Goal: Information Seeking & Learning: Obtain resource

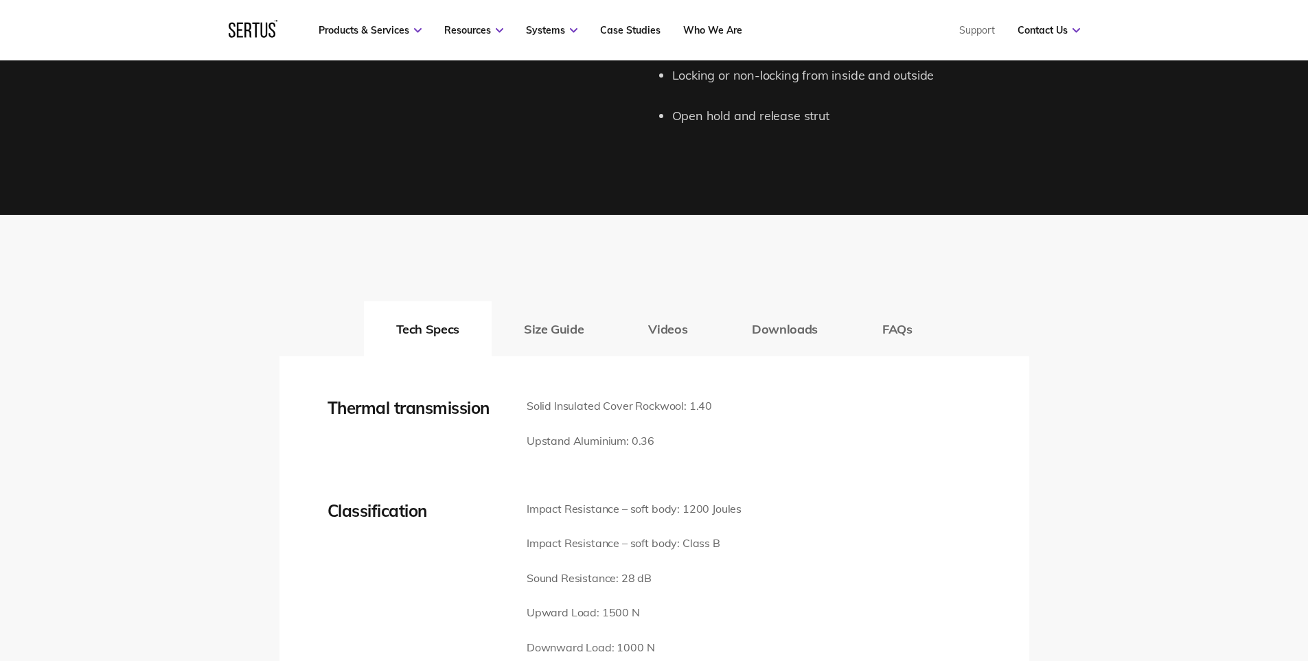
scroll to position [1716, 0]
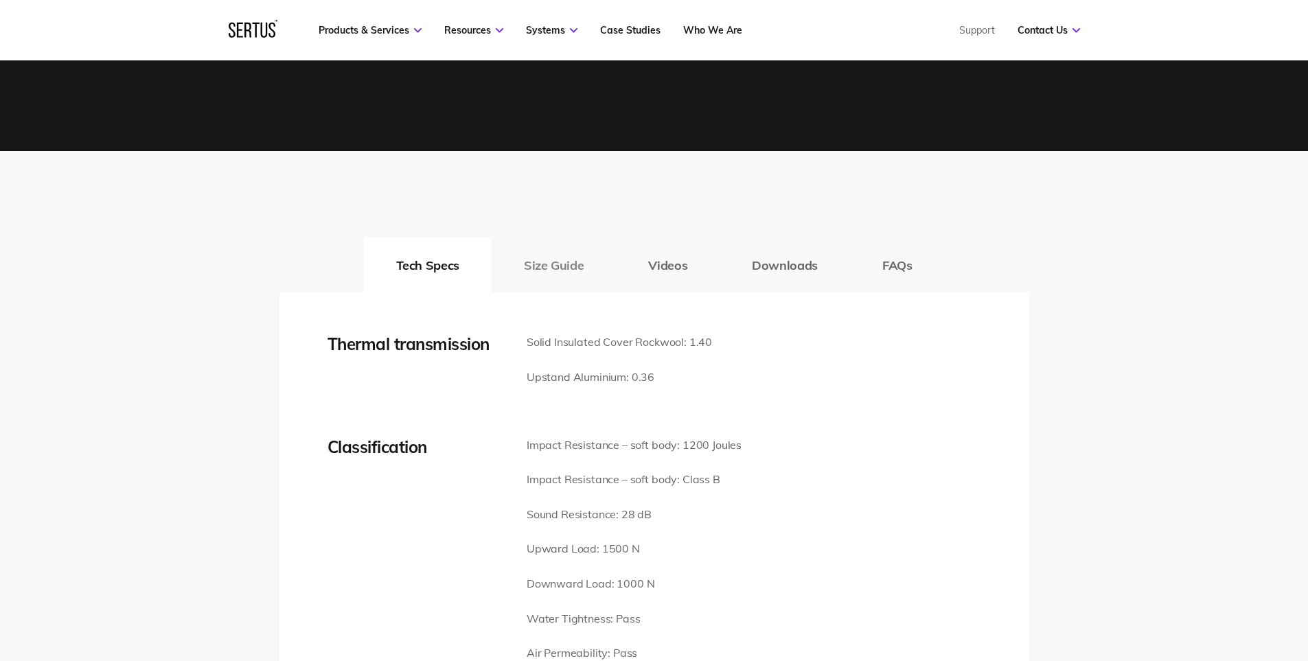
click at [560, 268] on button "Size Guide" at bounding box center [553, 265] width 124 height 55
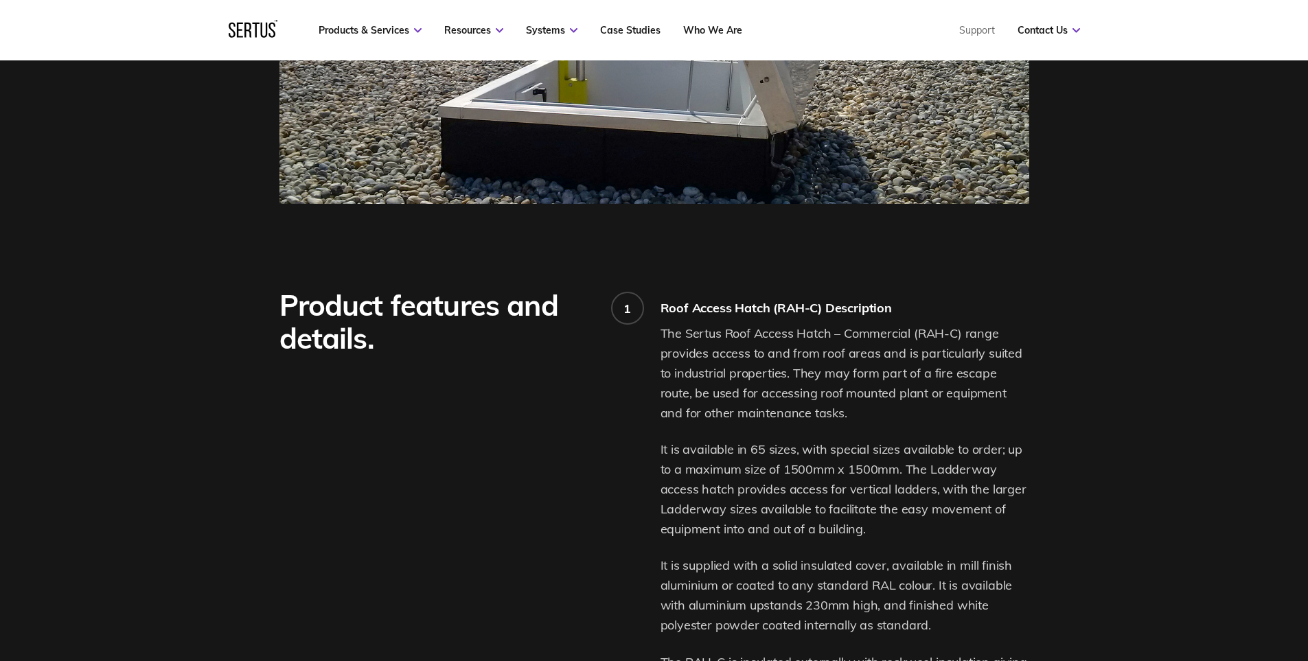
scroll to position [481, 0]
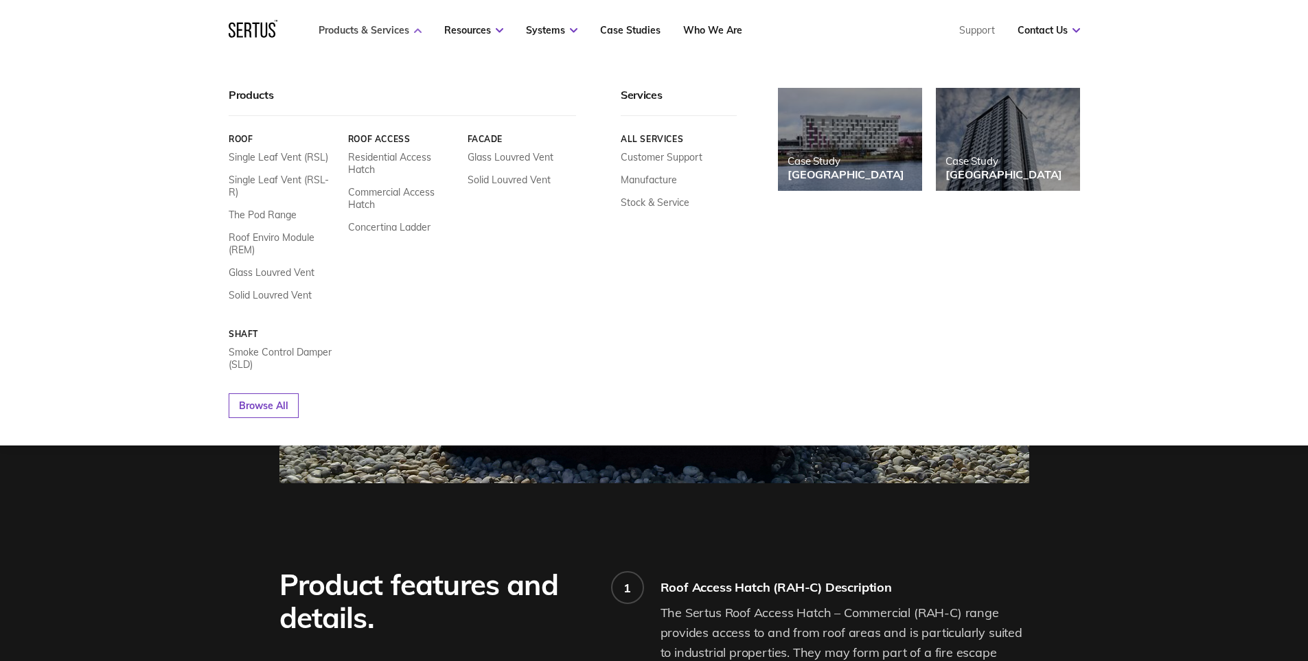
click at [357, 30] on link "Products & Services" at bounding box center [370, 30] width 103 height 12
click at [255, 183] on link "Single Leaf Vent (RSL-R)" at bounding box center [283, 186] width 109 height 25
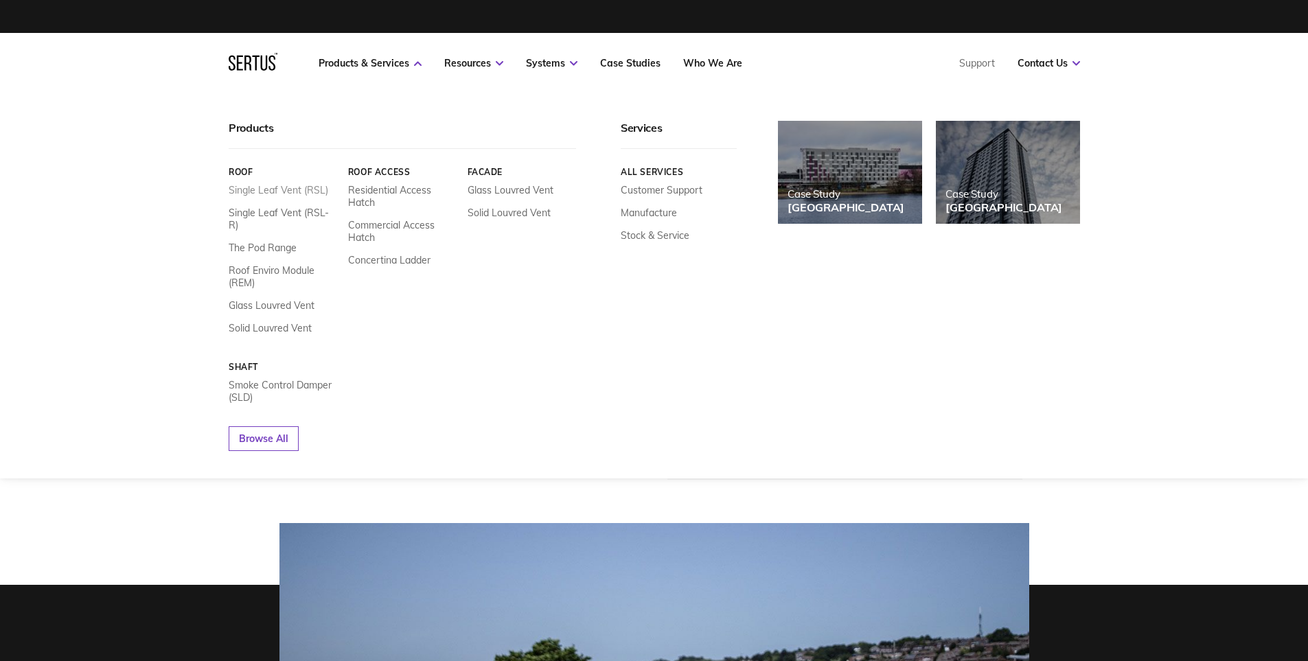
click at [267, 189] on link "Single Leaf Vent (RSL)" at bounding box center [279, 190] width 100 height 12
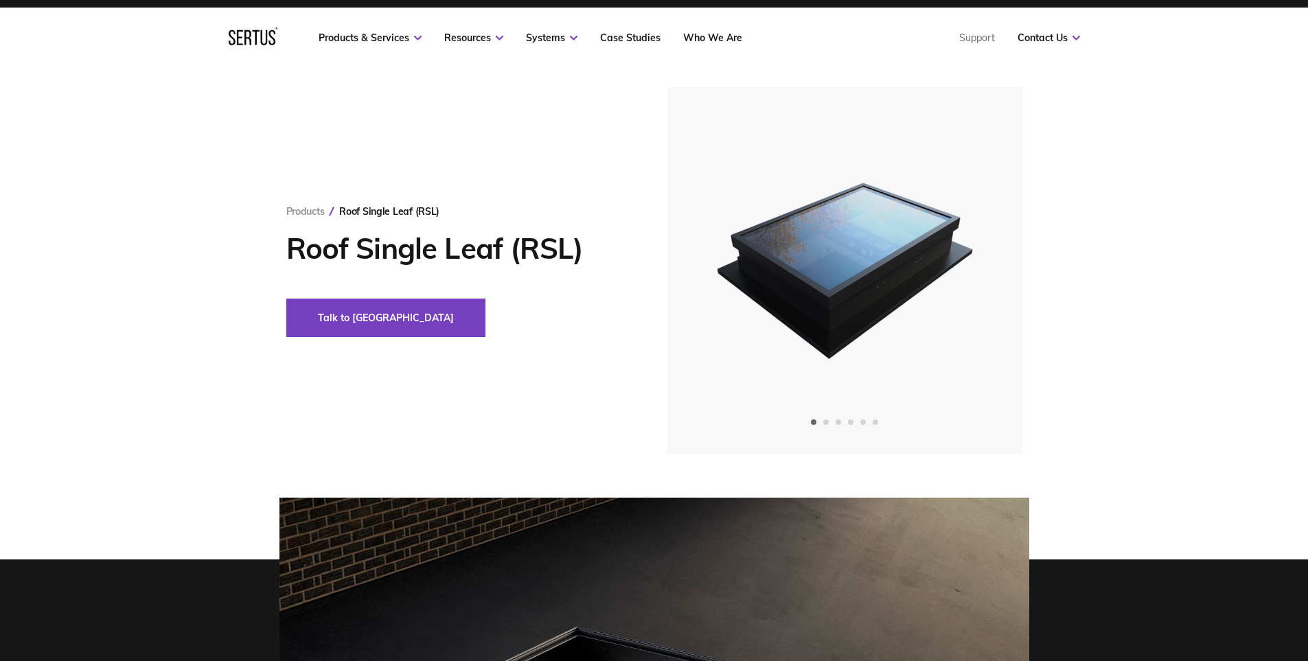
scroll to position [69, 0]
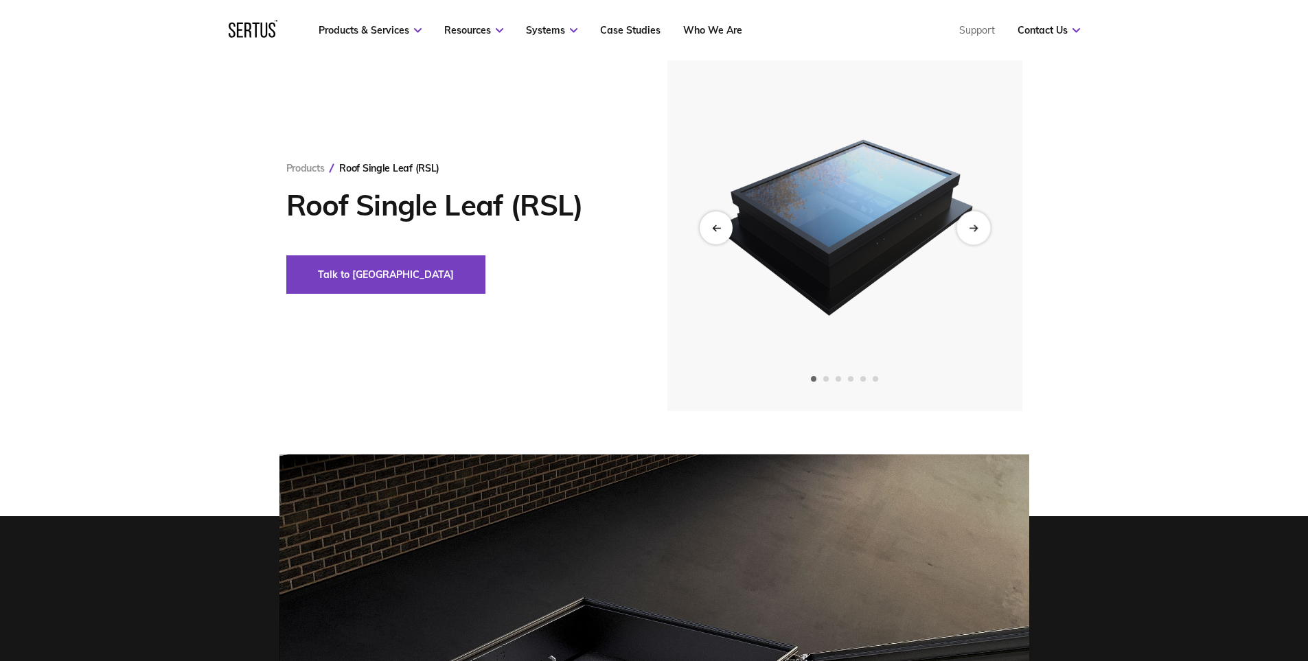
click at [979, 224] on div "Next slide" at bounding box center [973, 228] width 34 height 34
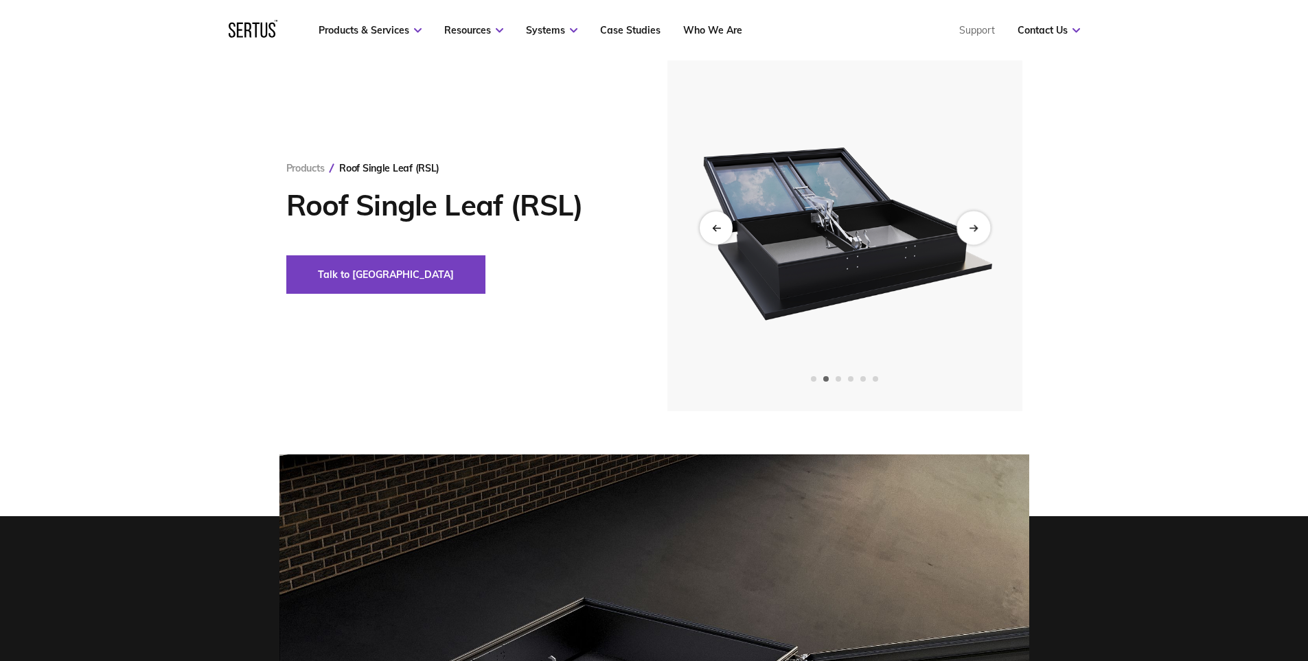
click at [978, 225] on div "Next slide" at bounding box center [973, 228] width 34 height 34
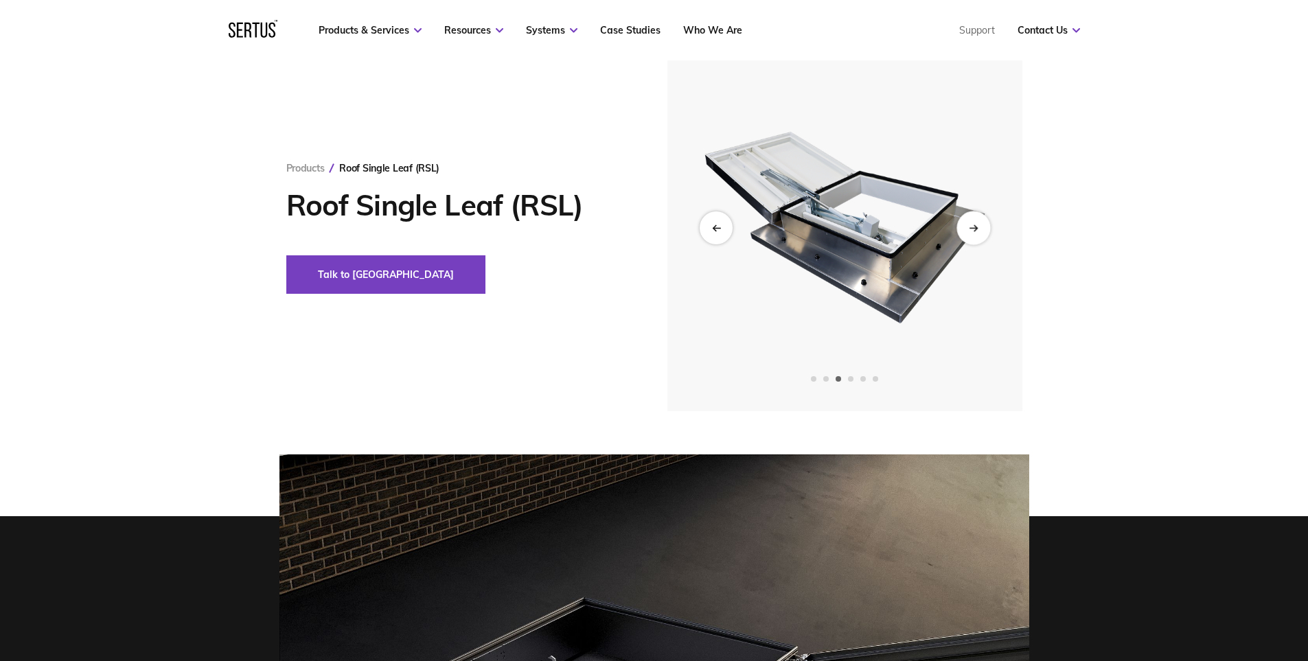
click at [978, 225] on div "Next slide" at bounding box center [973, 228] width 34 height 34
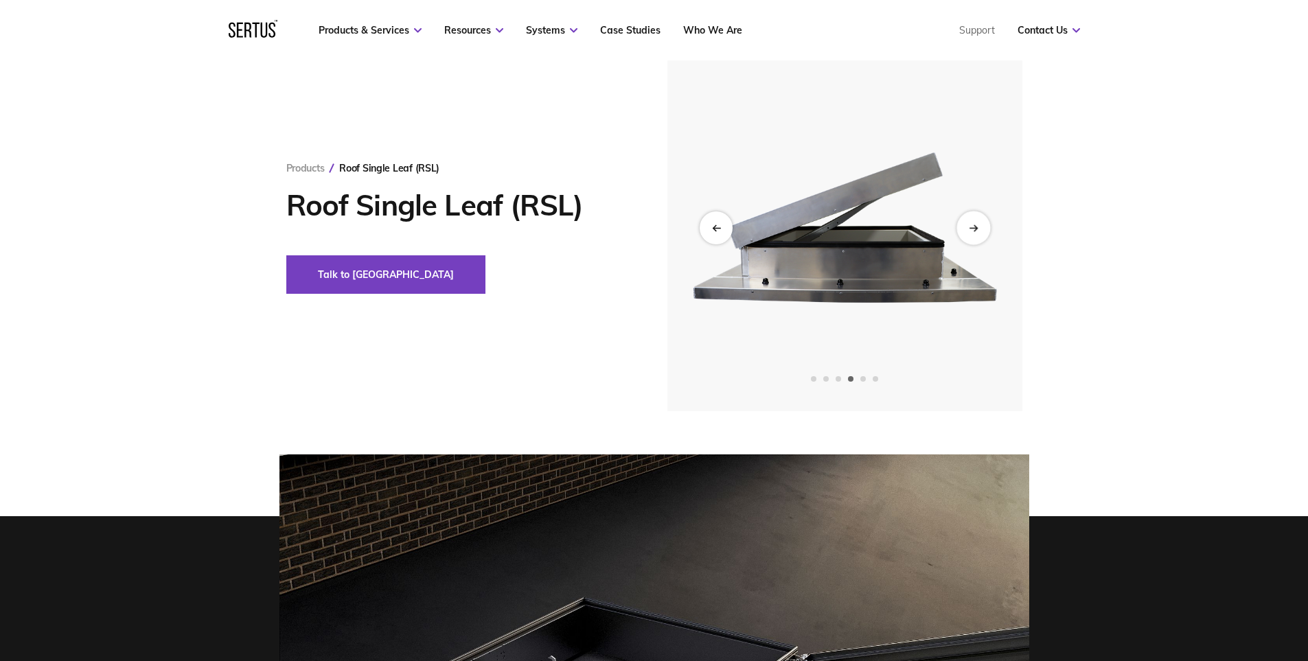
click at [978, 225] on icon "Next slide" at bounding box center [973, 228] width 9 height 8
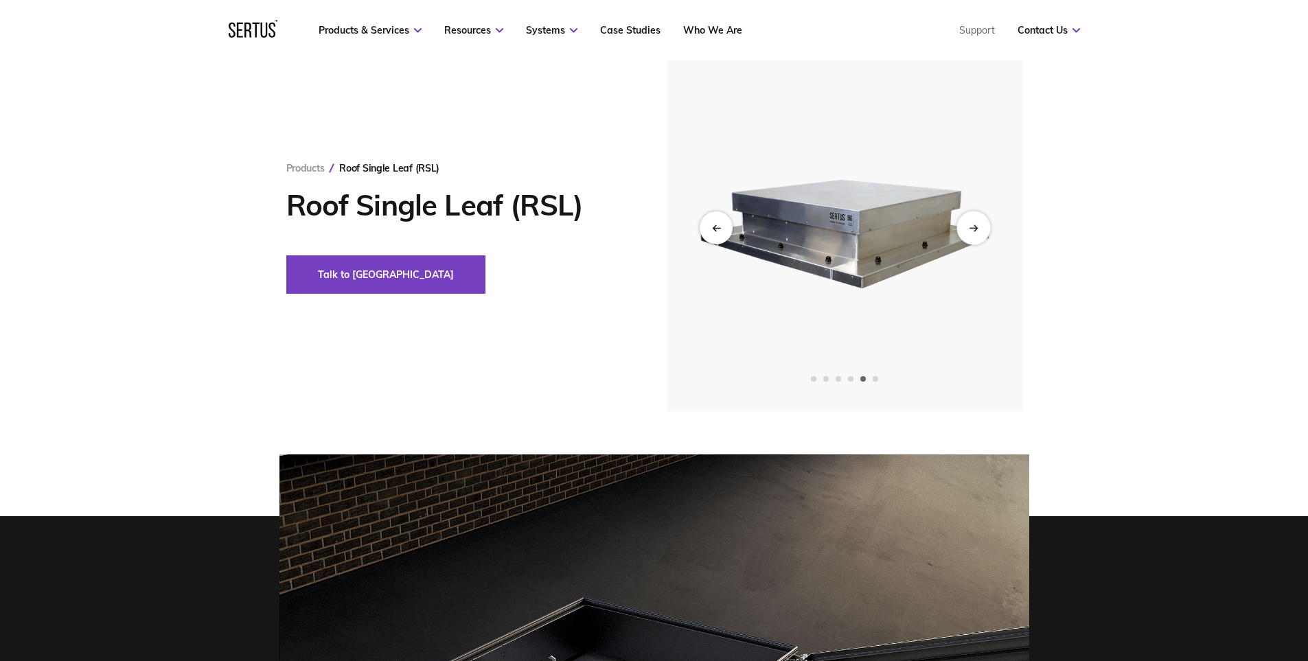
click at [978, 225] on icon "Next slide" at bounding box center [973, 228] width 9 height 8
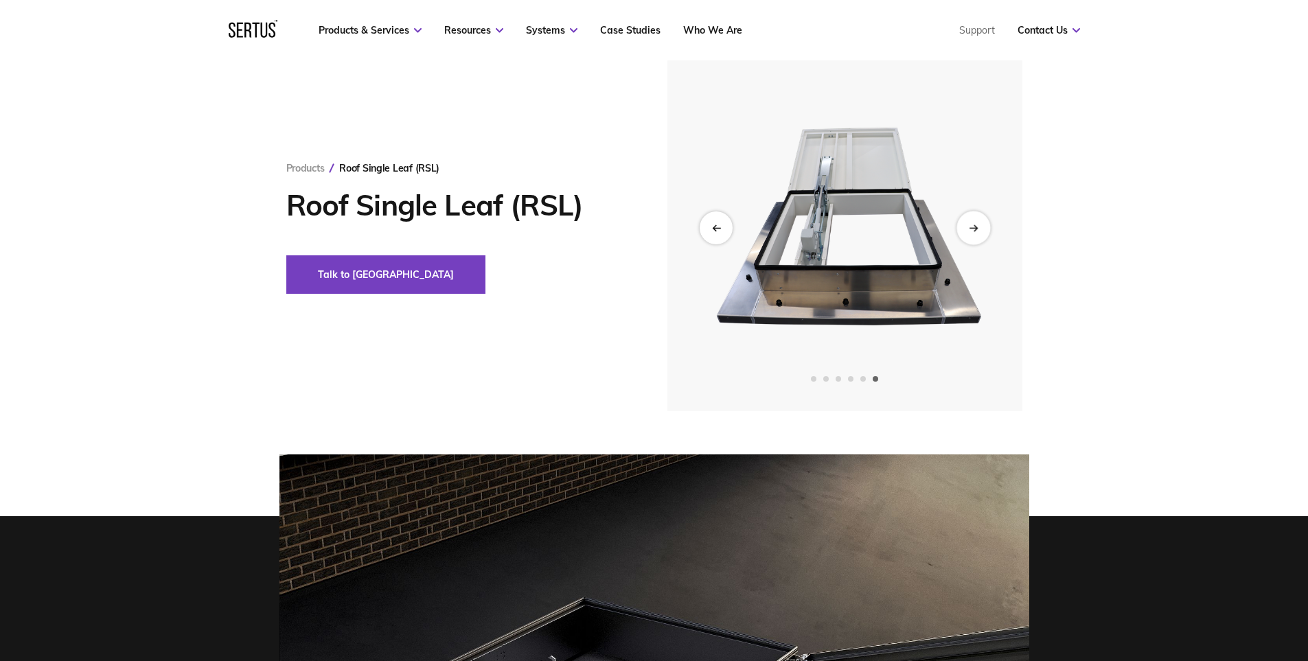
click at [978, 225] on icon "Next slide" at bounding box center [973, 228] width 9 height 8
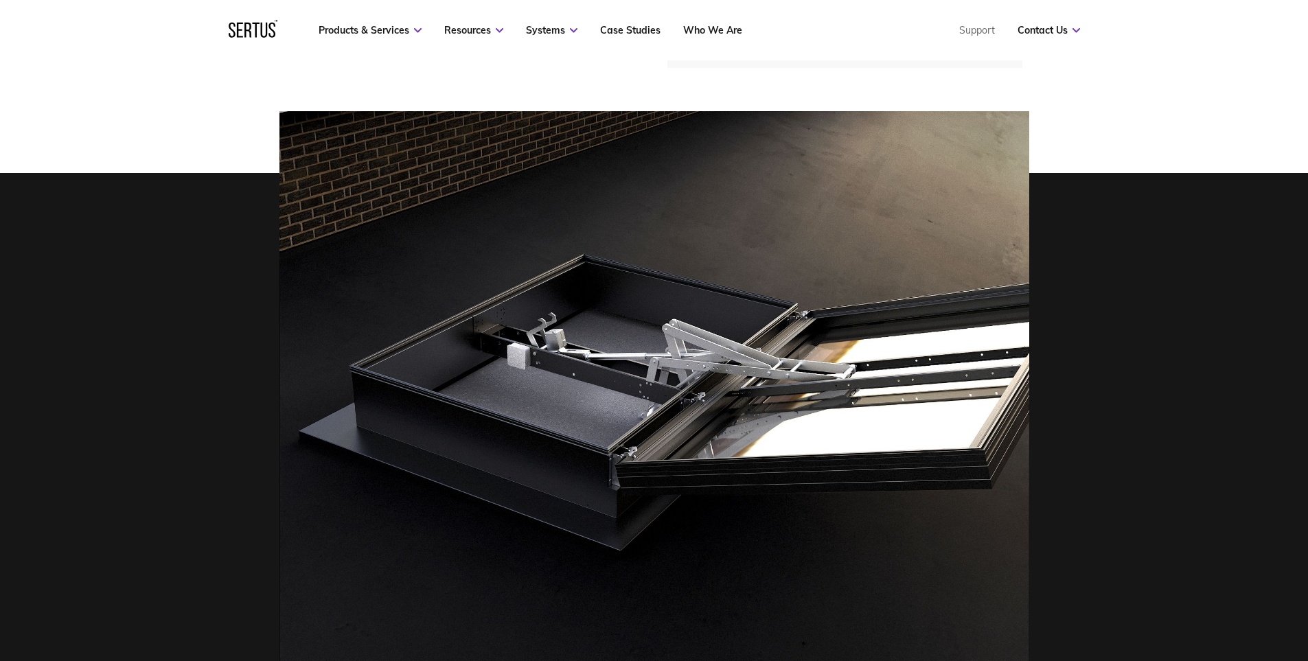
scroll to position [0, 0]
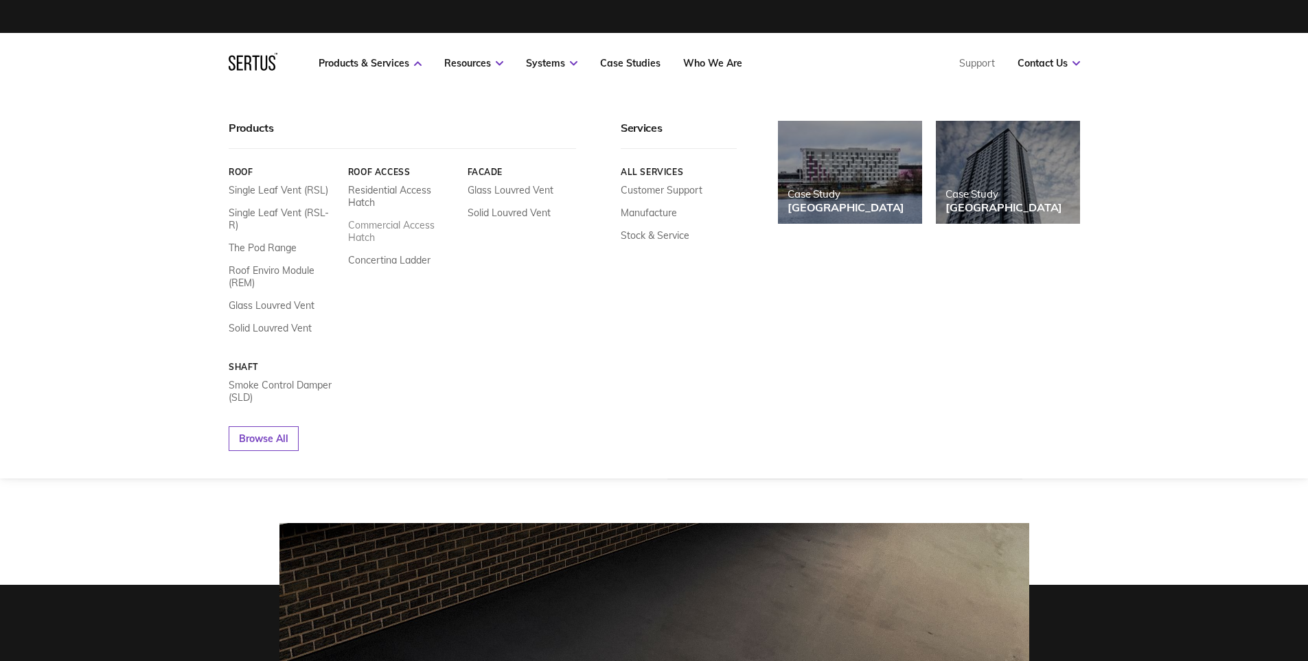
click at [371, 227] on link "Commercial Access Hatch" at bounding box center [401, 231] width 109 height 25
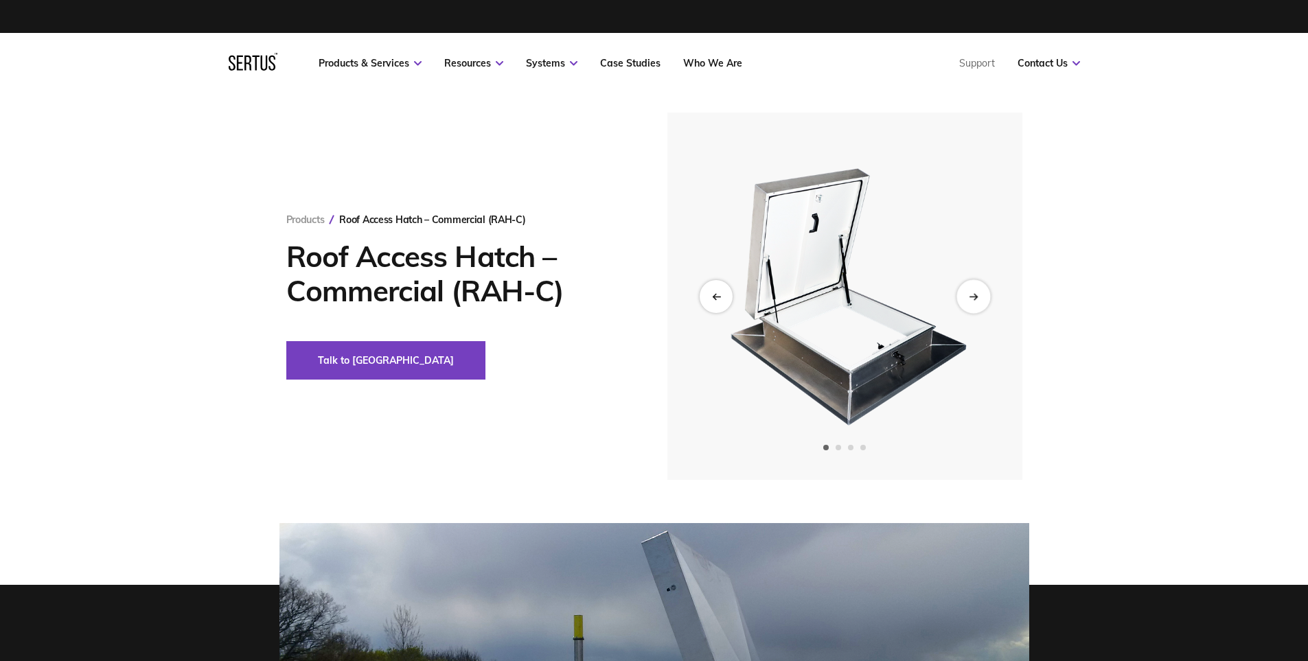
click at [973, 294] on icon "Next slide" at bounding box center [973, 296] width 9 height 8
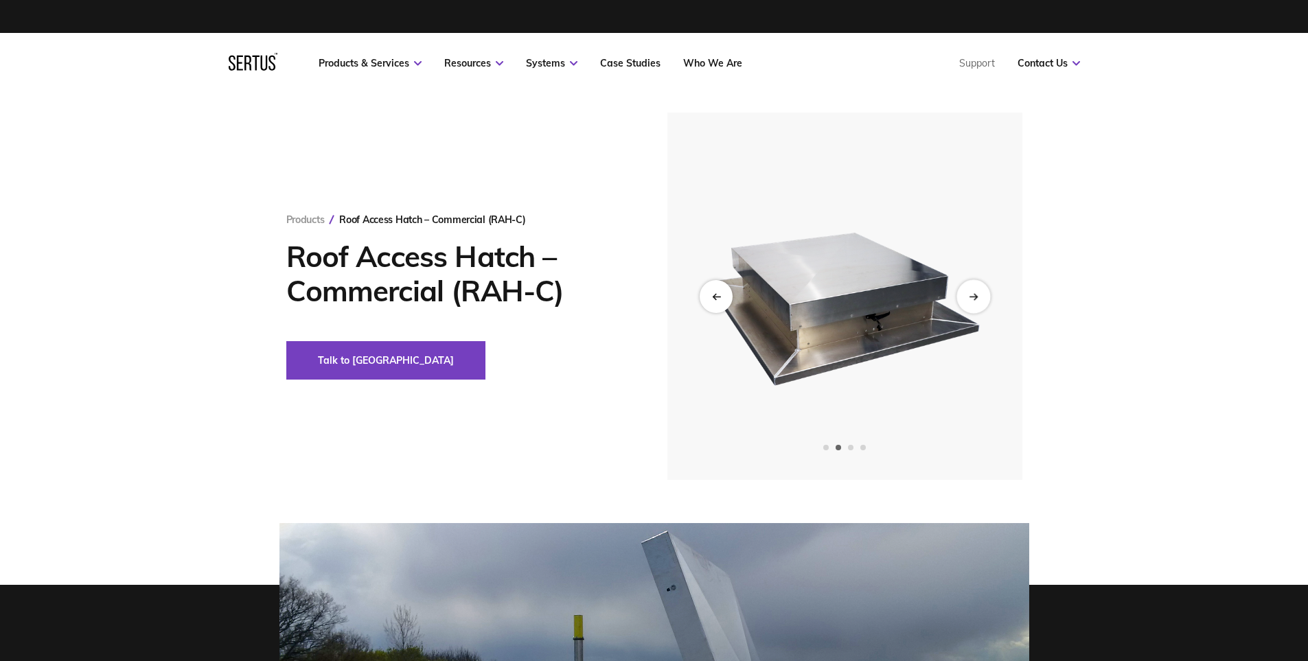
click at [973, 294] on icon "Next slide" at bounding box center [973, 296] width 9 height 8
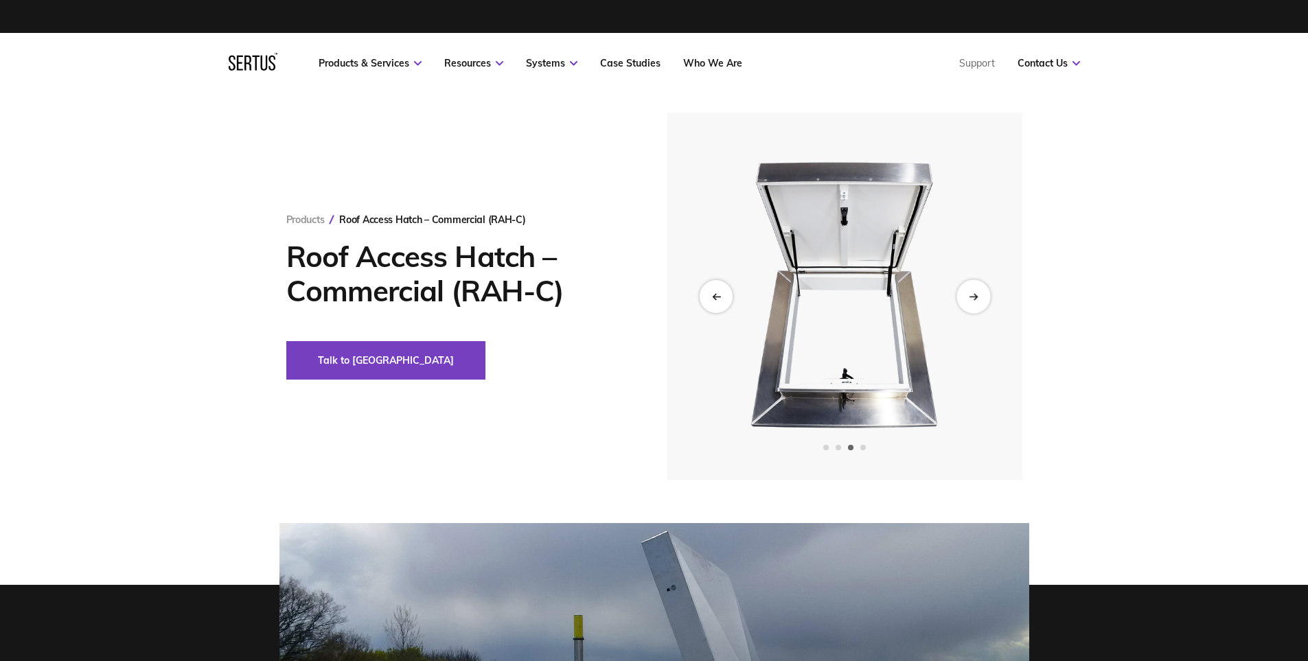
click at [973, 294] on icon "Next slide" at bounding box center [973, 296] width 9 height 8
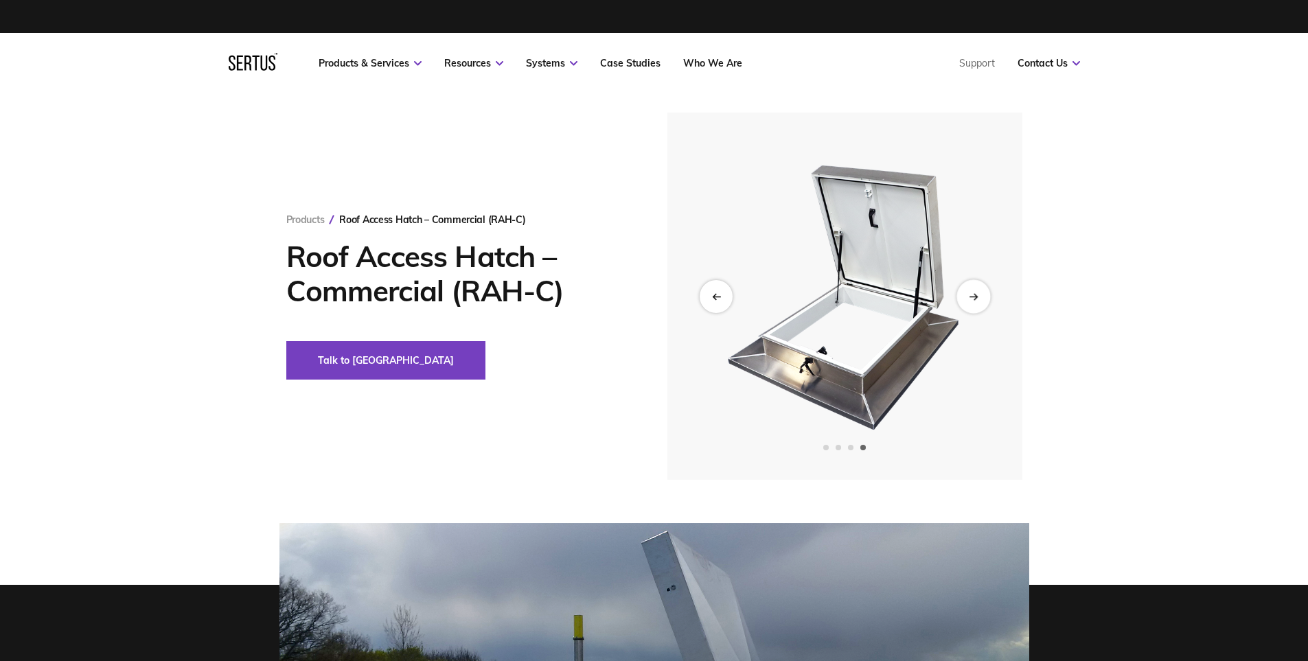
click at [973, 294] on icon "Next slide" at bounding box center [973, 296] width 9 height 8
click at [978, 294] on div "Next slide" at bounding box center [973, 296] width 34 height 34
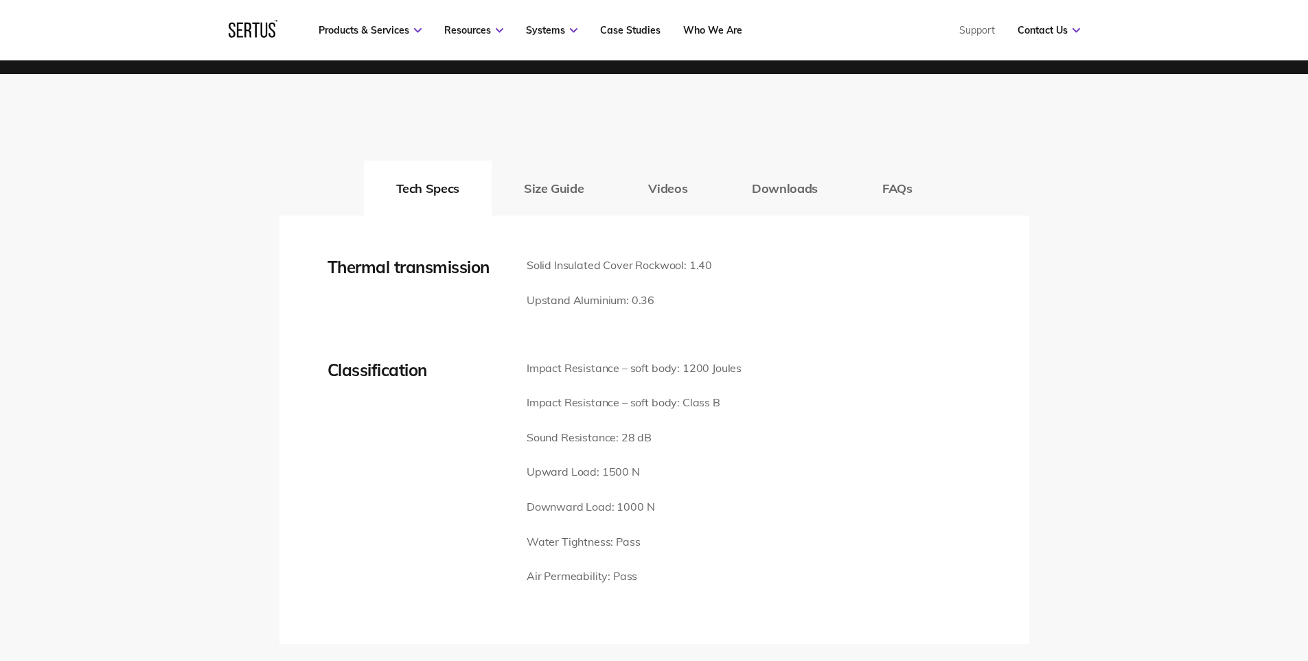
scroll to position [1853, 0]
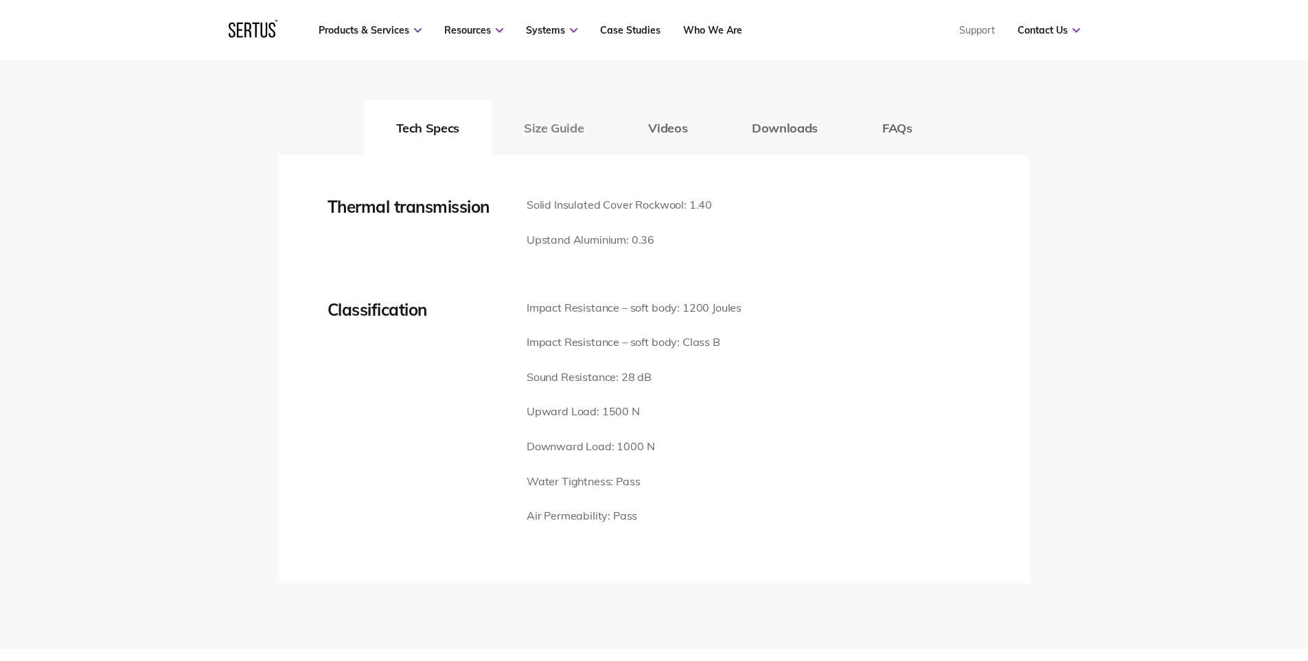
click at [537, 130] on button "Size Guide" at bounding box center [553, 127] width 124 height 55
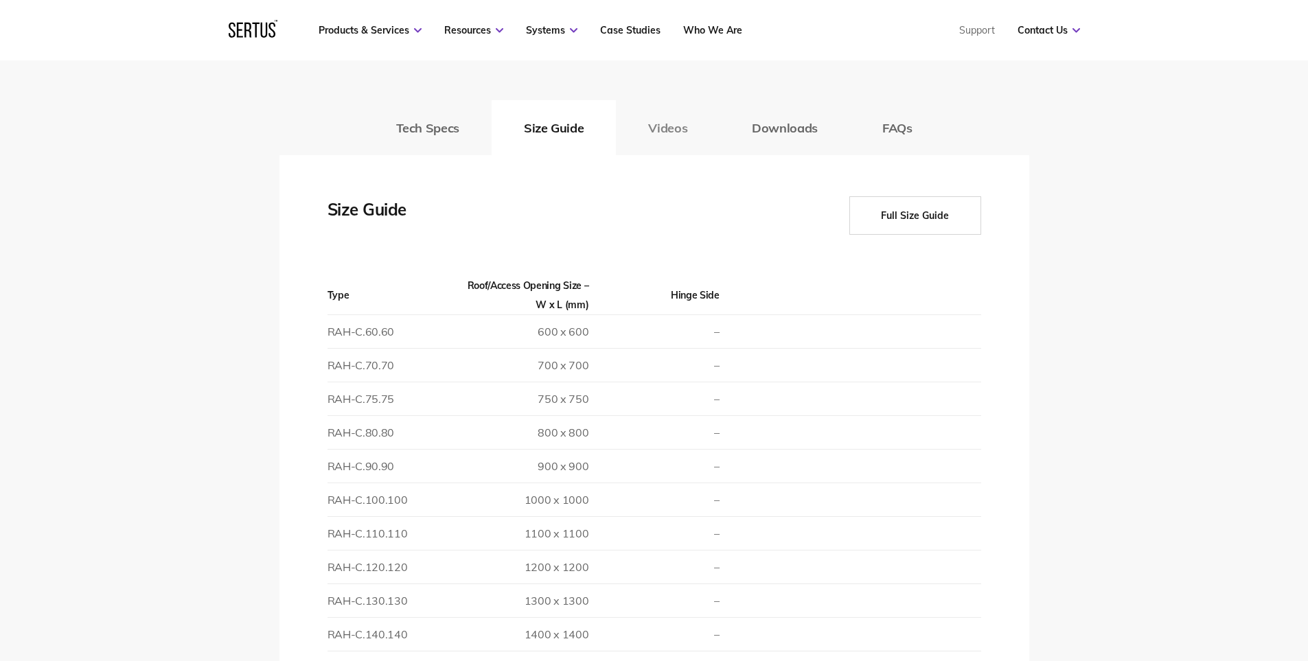
click at [671, 124] on button "Videos" at bounding box center [668, 127] width 104 height 55
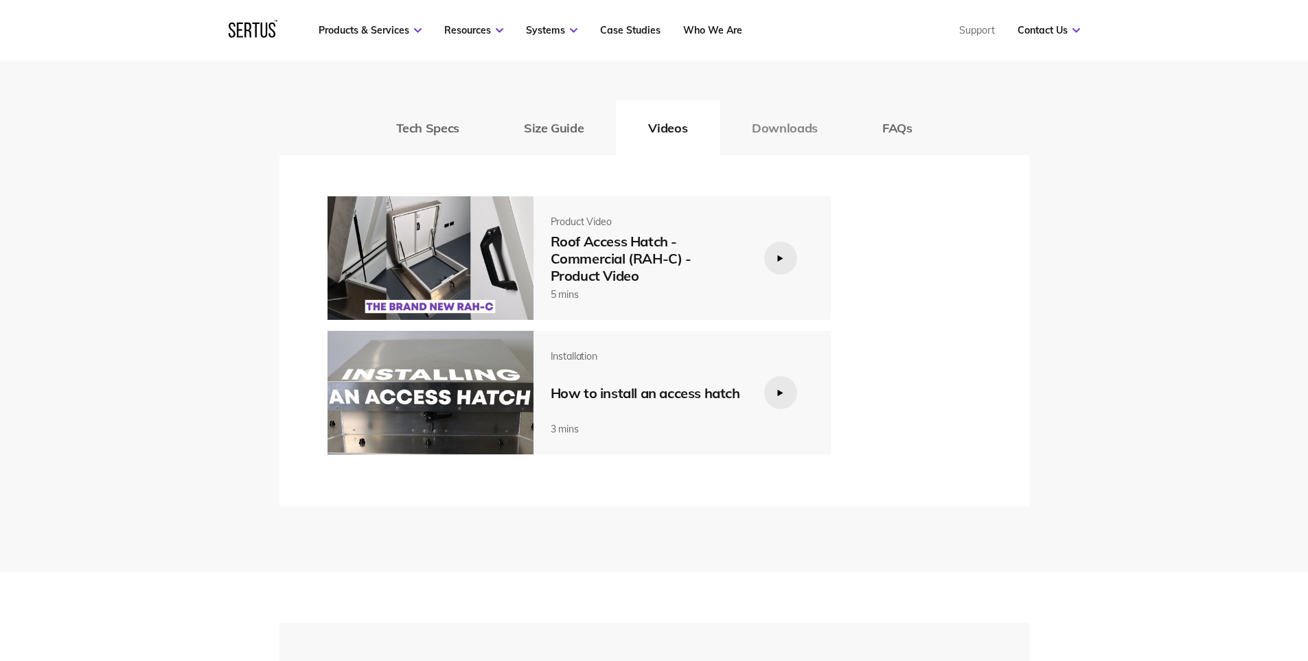
click at [806, 121] on button "Downloads" at bounding box center [784, 127] width 130 height 55
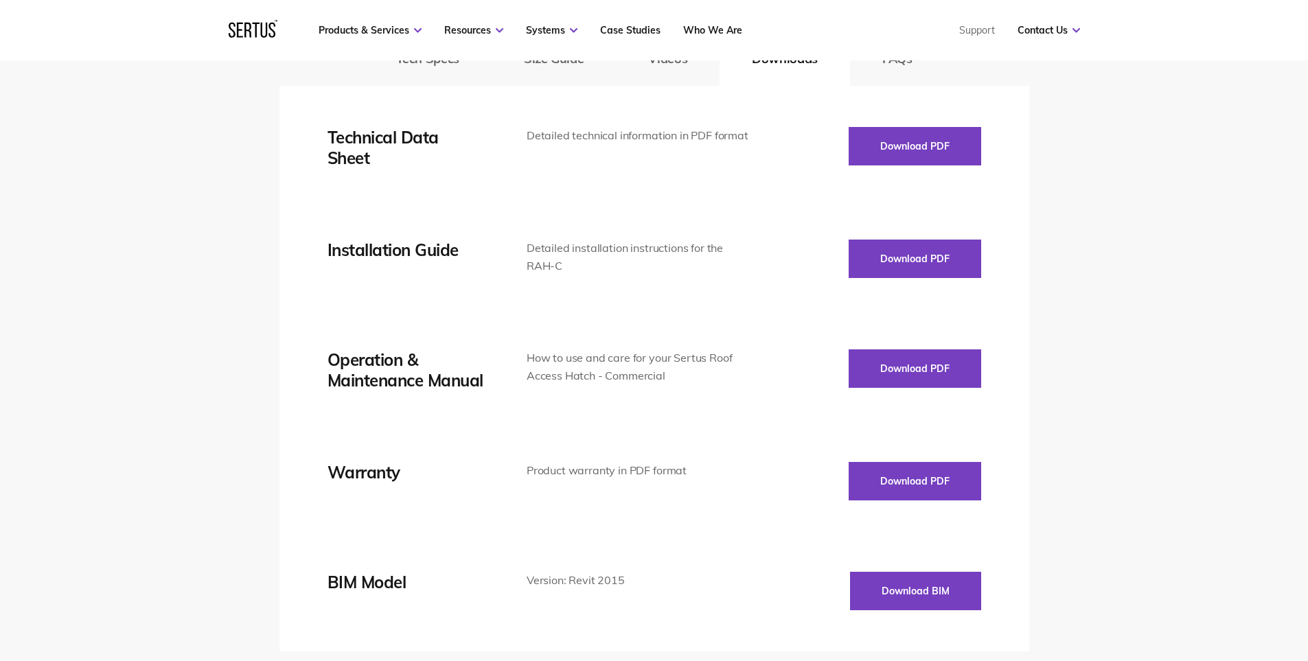
scroll to position [1922, 0]
click at [930, 583] on button "Download BIM" at bounding box center [915, 592] width 131 height 38
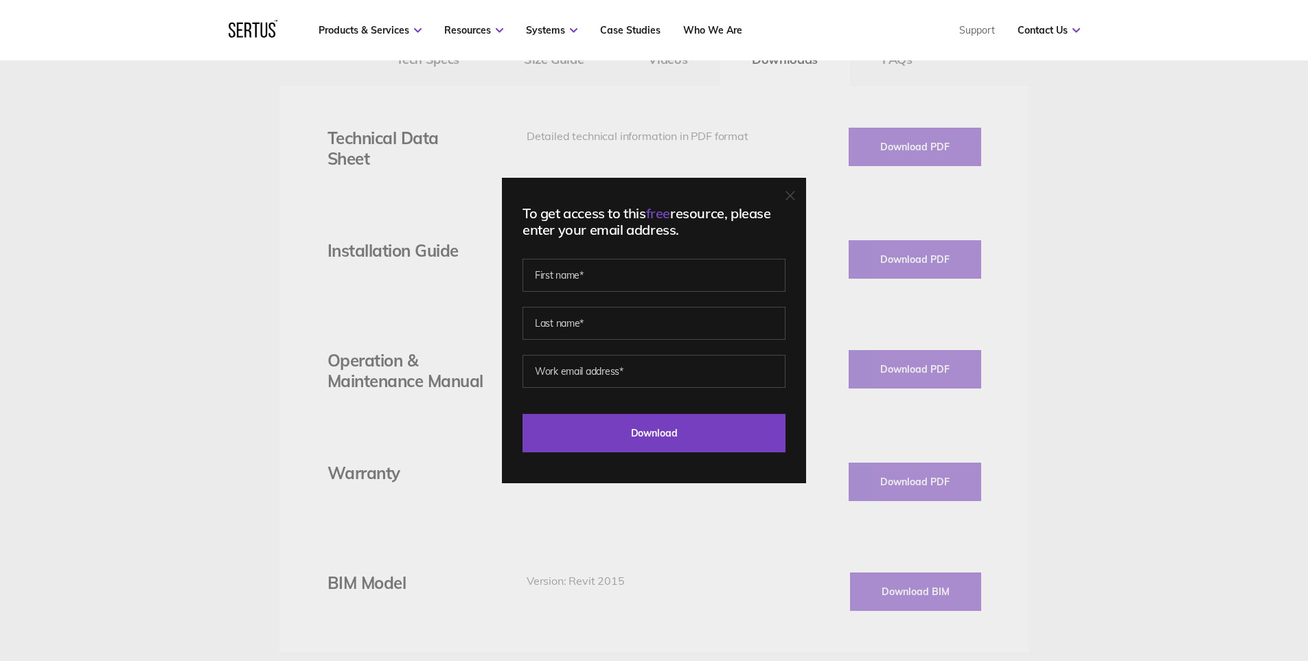
click at [795, 190] on div at bounding box center [790, 196] width 10 height 14
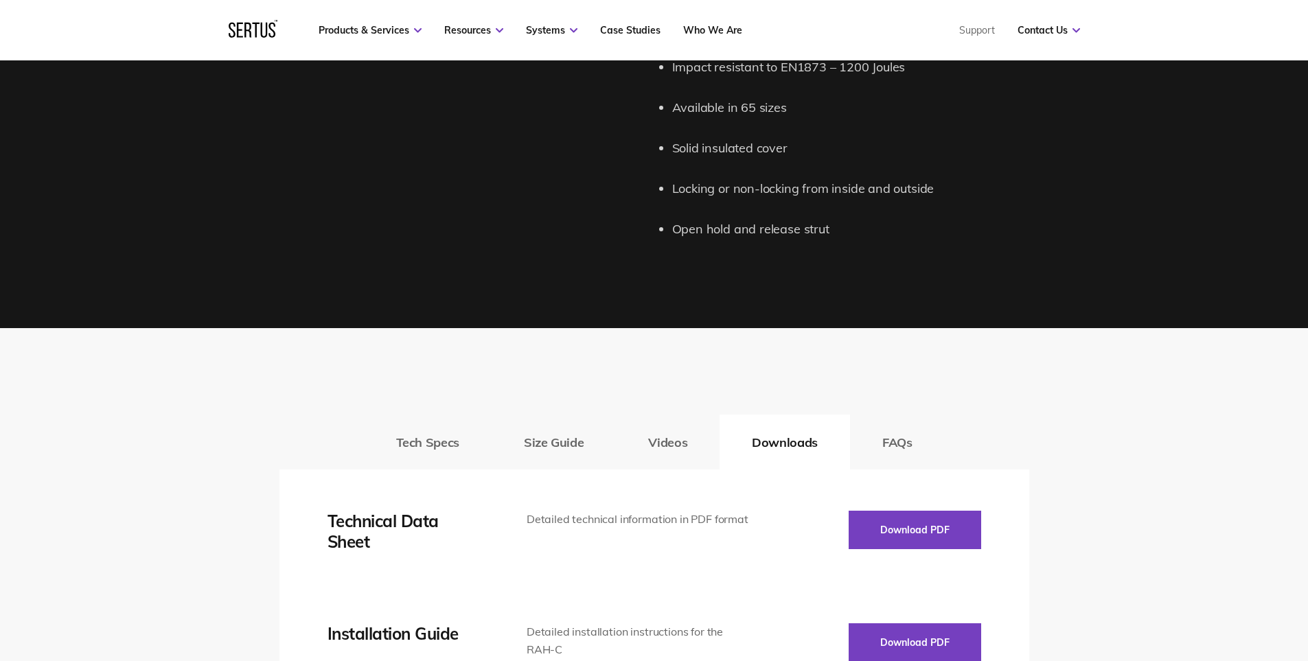
scroll to position [1510, 0]
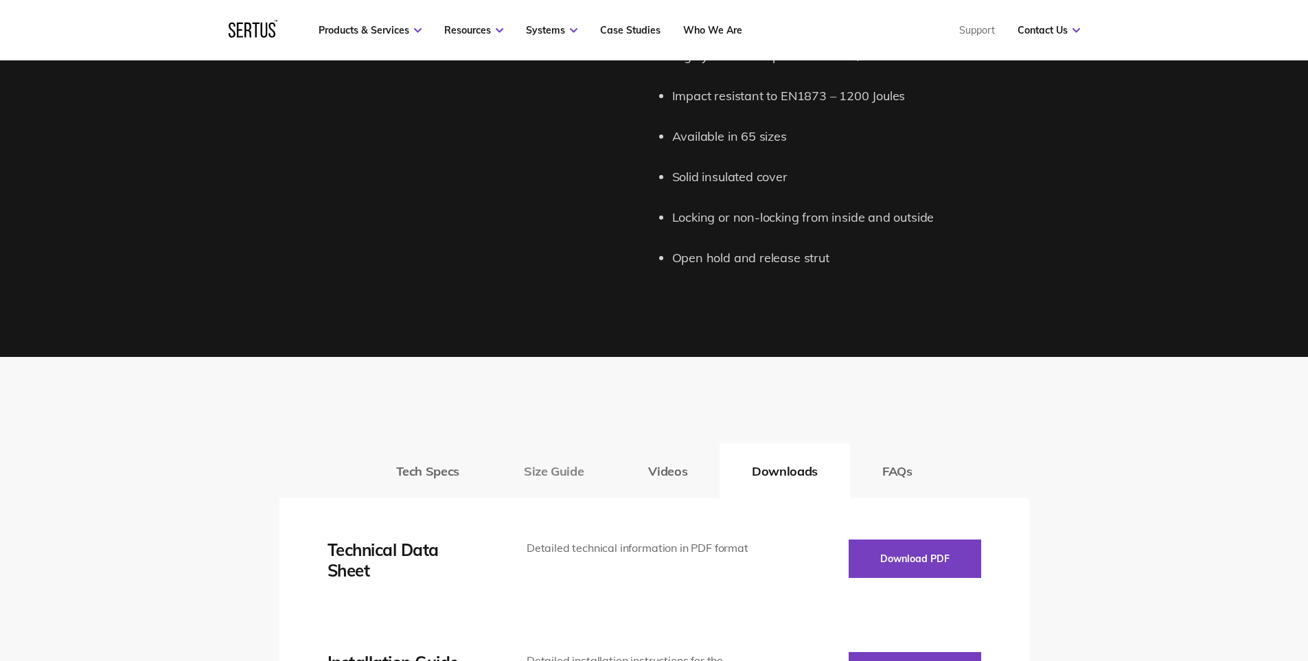
click at [543, 474] on button "Size Guide" at bounding box center [553, 470] width 124 height 55
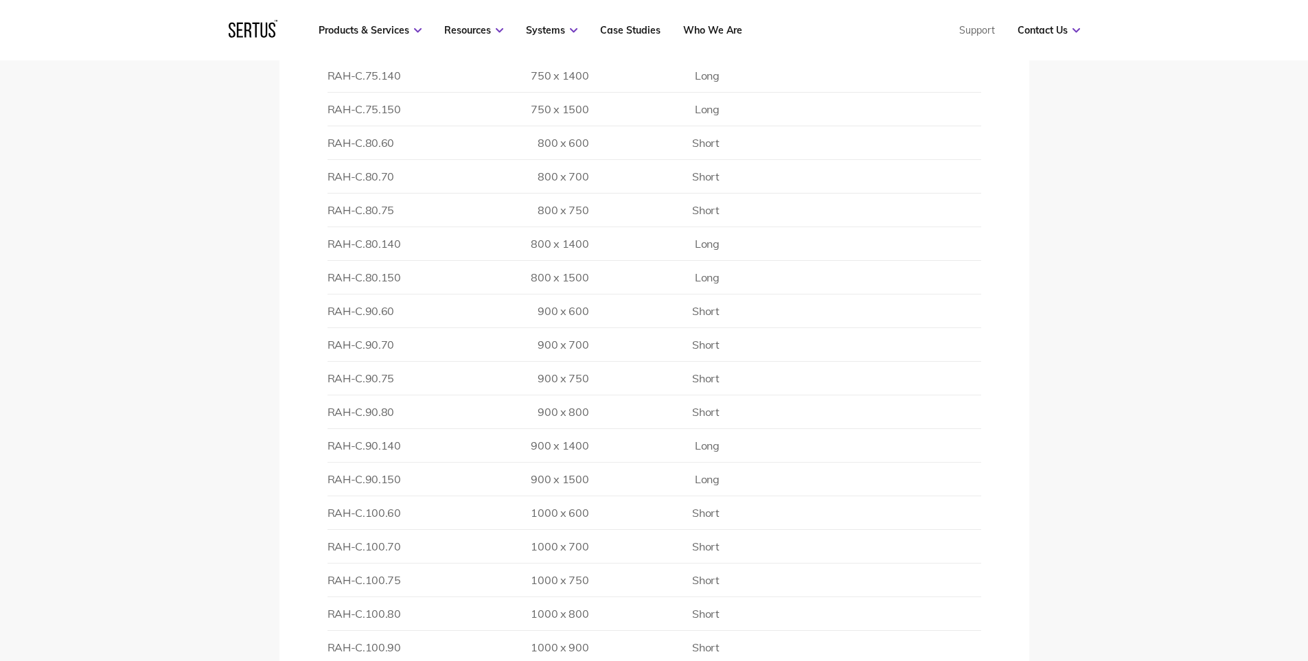
scroll to position [2746, 0]
click at [337, 446] on td "RAH-C.90.150" at bounding box center [392, 449] width 130 height 34
drag, startPoint x: 588, startPoint y: 448, endPoint x: 330, endPoint y: 450, distance: 257.4
click at [330, 450] on tr "RAH-C.90.150 900 x 1500 Long" at bounding box center [654, 449] width 654 height 34
click at [330, 450] on td "RAH-C.90.150" at bounding box center [392, 449] width 130 height 34
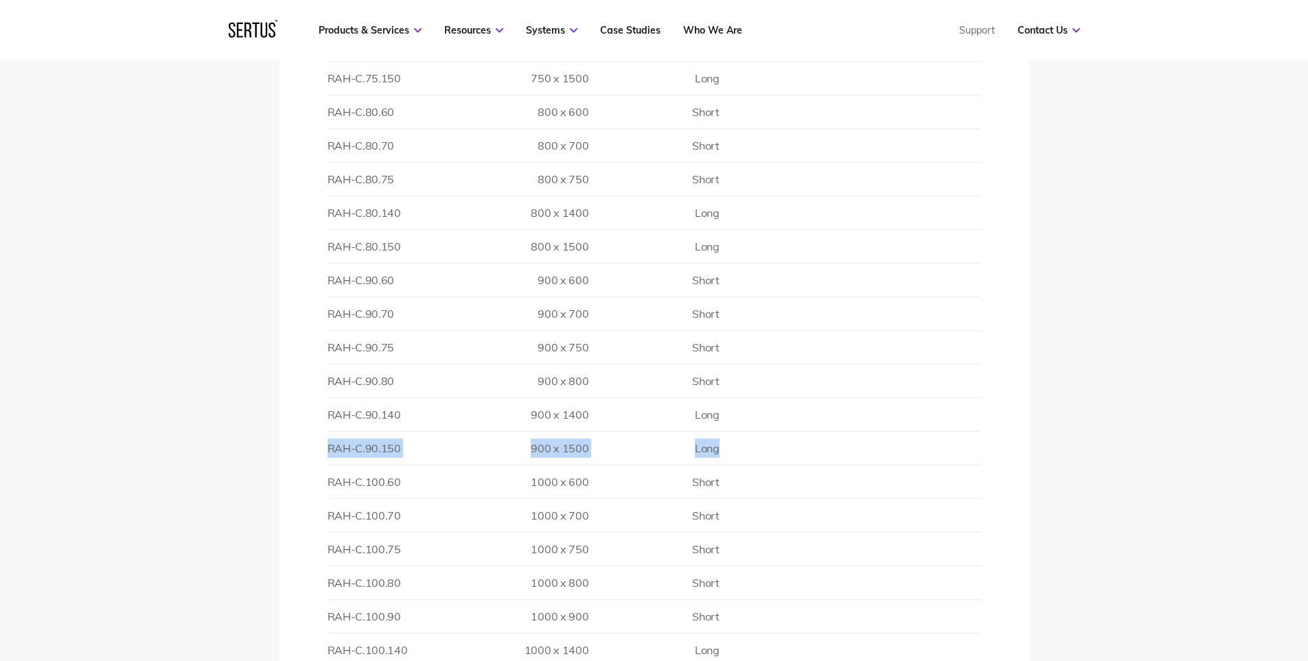
drag, startPoint x: 328, startPoint y: 449, endPoint x: 721, endPoint y: 446, distance: 392.7
click at [721, 446] on tr "RAH-C.90.150 900 x 1500 Long" at bounding box center [654, 449] width 654 height 34
click at [362, 550] on td "RAH-C.100.150" at bounding box center [392, 547] width 130 height 34
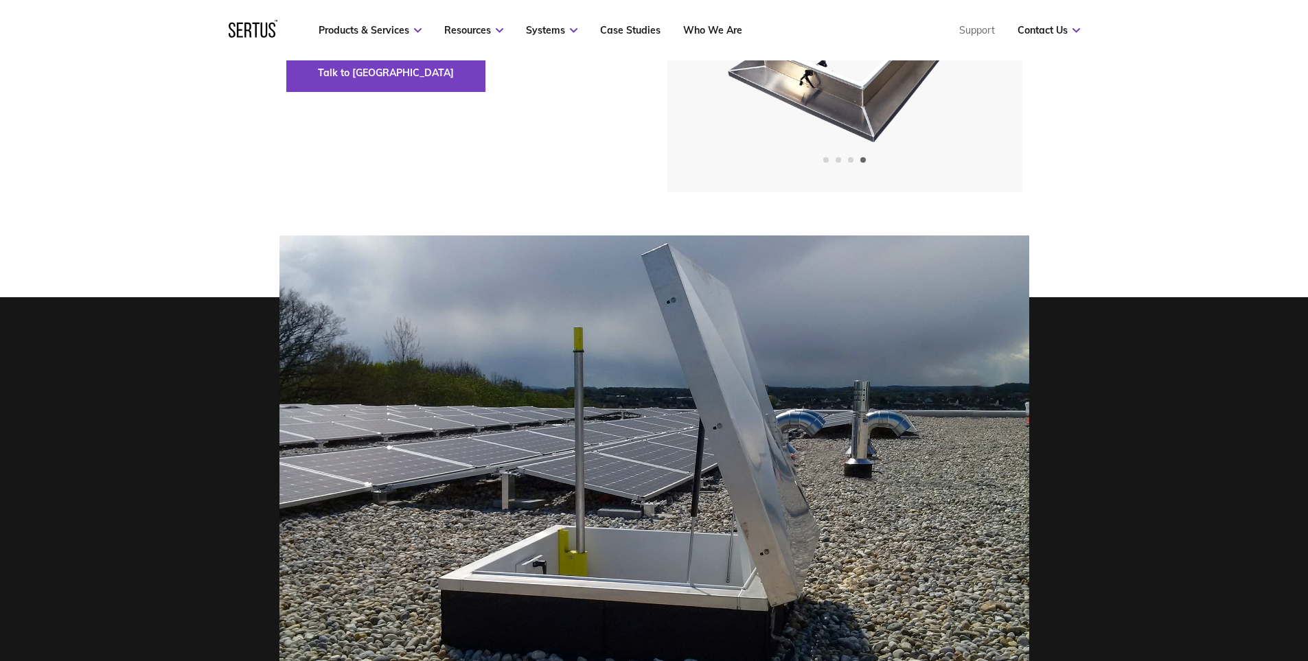
scroll to position [0, 0]
